Goal: Task Accomplishment & Management: Use online tool/utility

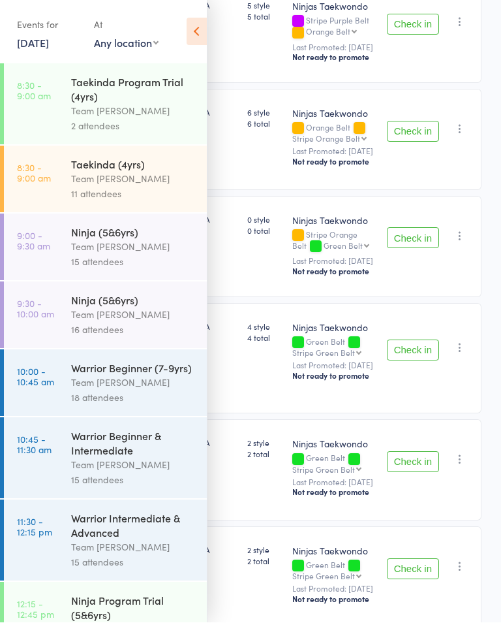
scroll to position [191, 0]
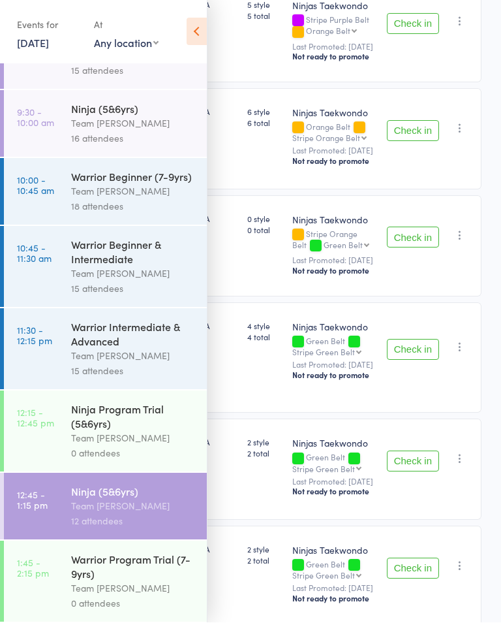
click at [199, 40] on icon at bounding box center [197, 31] width 20 height 27
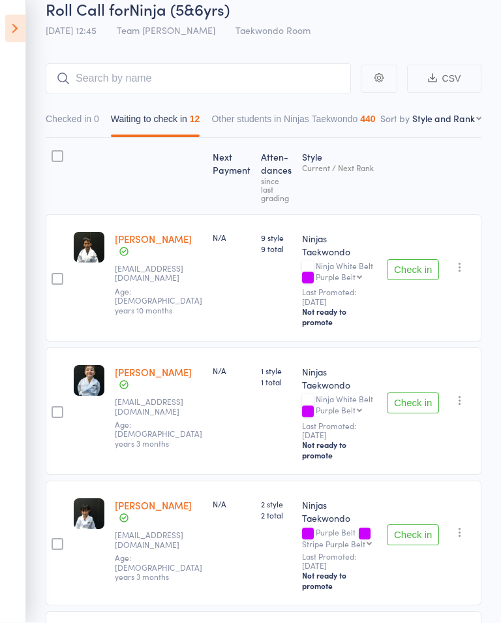
scroll to position [0, 0]
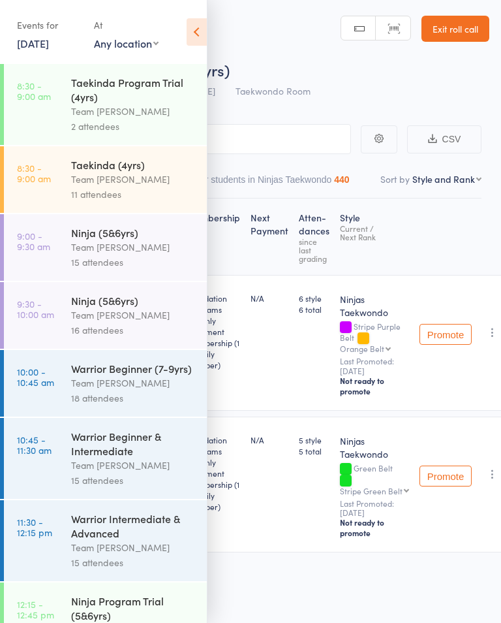
click at [197, 41] on icon at bounding box center [197, 31] width 20 height 27
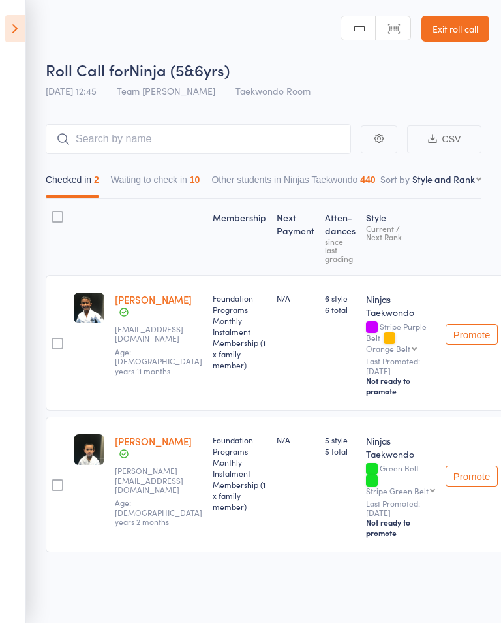
click at [136, 187] on button "Waiting to check in 10" at bounding box center [155, 183] width 89 height 30
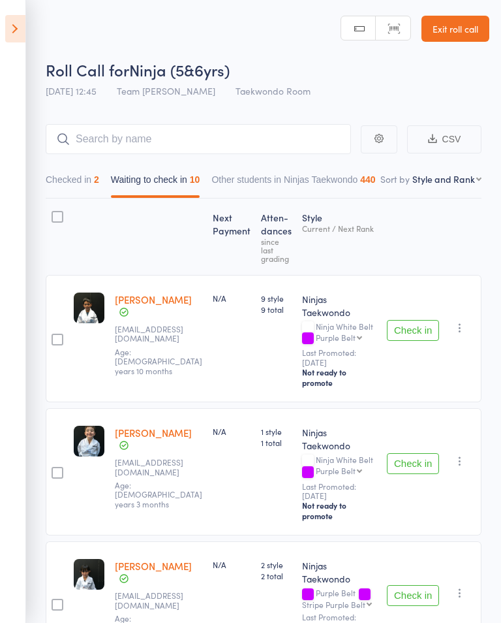
click at [417, 453] on button "Check in" at bounding box center [413, 463] width 52 height 21
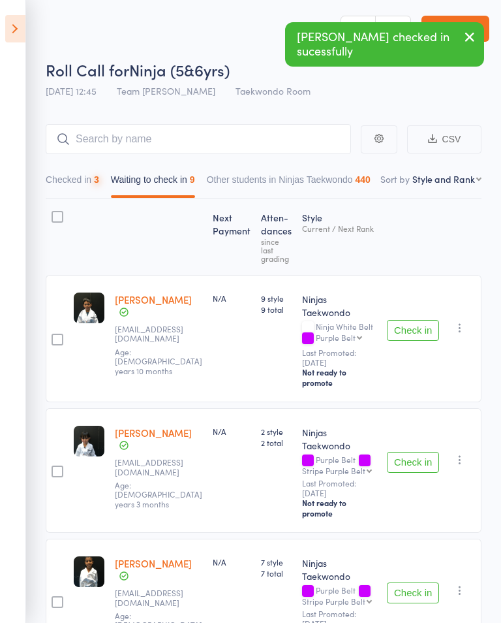
click at [413, 324] on button "Check in" at bounding box center [413, 330] width 52 height 21
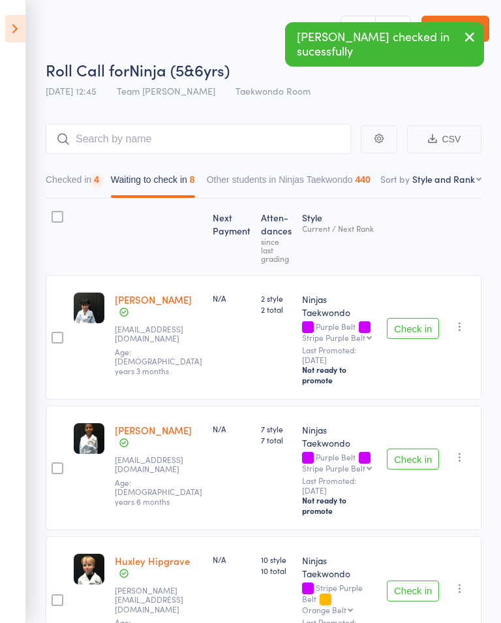
click at [405, 326] on button "Check in" at bounding box center [413, 328] width 52 height 21
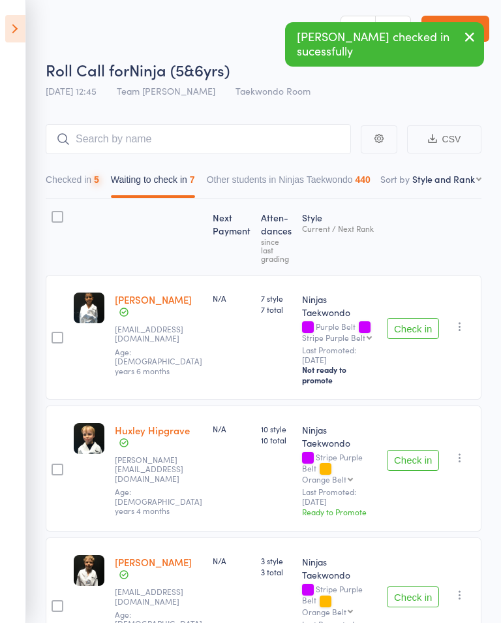
click at [405, 321] on button "Check in" at bounding box center [413, 328] width 52 height 21
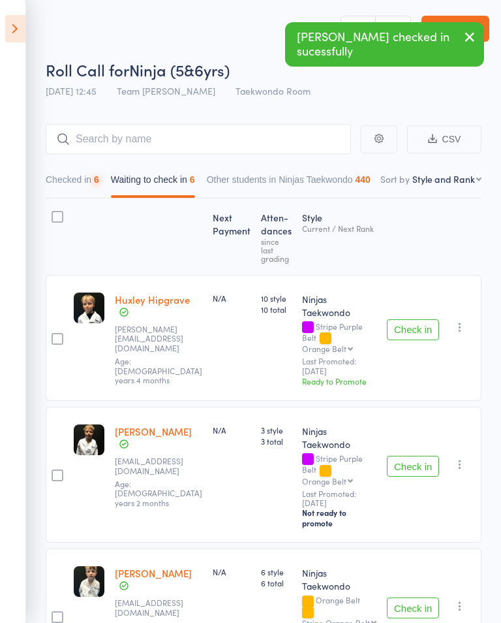
click at [399, 327] on button "Check in" at bounding box center [413, 329] width 52 height 21
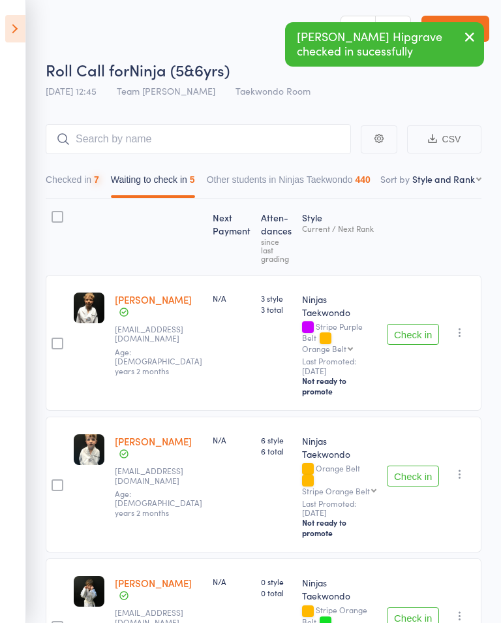
click at [398, 430] on div "Check in Check in Promote Send message Add Note Add Task Add Flag Remove Mark a…" at bounding box center [432, 485] width 100 height 136
click at [417, 466] on button "Check in" at bounding box center [413, 476] width 52 height 21
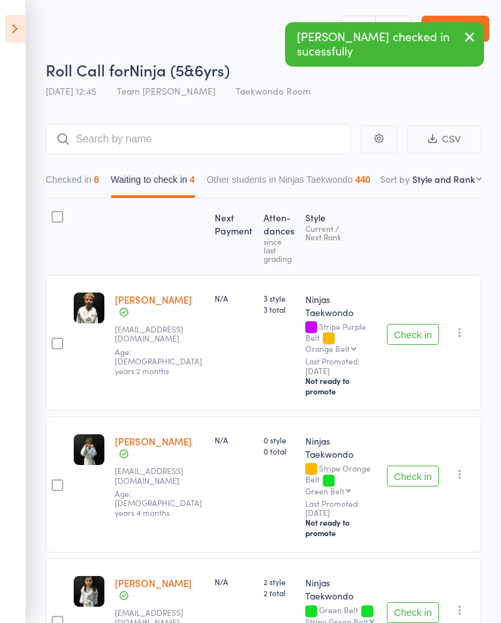
click at [422, 481] on button "Check in" at bounding box center [413, 476] width 52 height 21
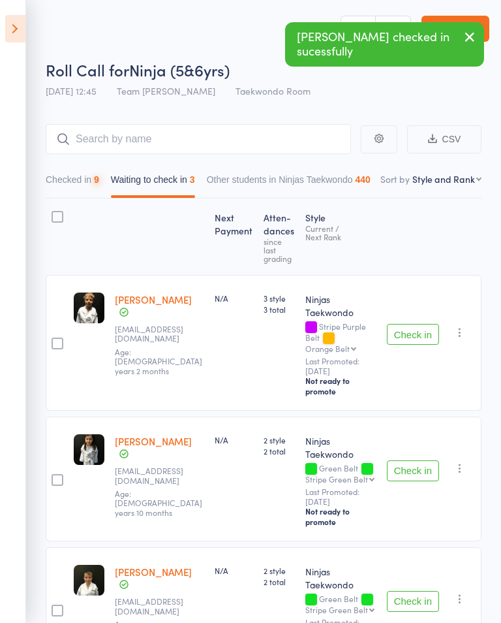
click at [413, 481] on button "Check in" at bounding box center [413, 470] width 52 height 21
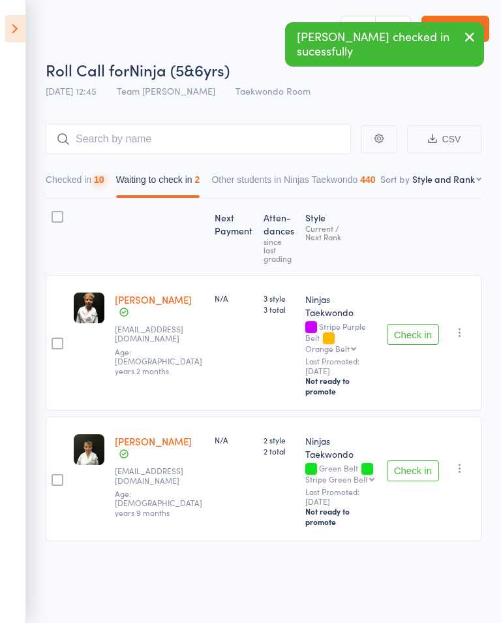
click at [421, 474] on button "Check in" at bounding box center [413, 470] width 52 height 21
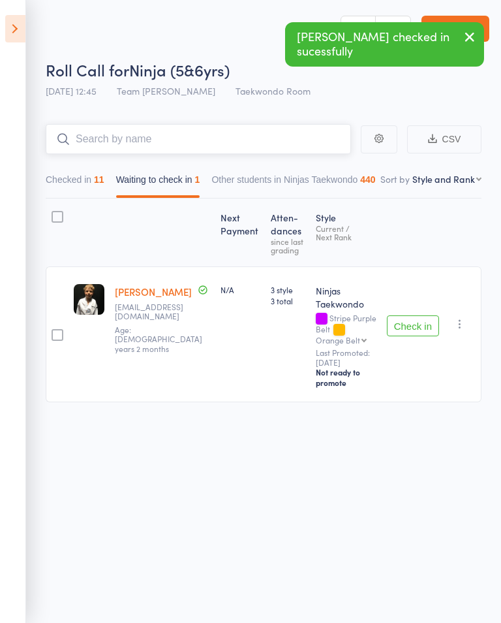
click at [52, 129] on input "search" at bounding box center [199, 139] width 306 height 30
